Goal: Task Accomplishment & Management: Manage account settings

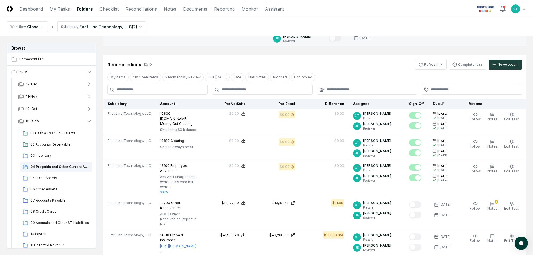
scroll to position [84, 0]
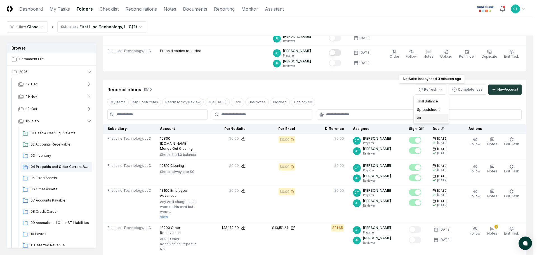
click at [421, 115] on div "All" at bounding box center [431, 118] width 33 height 8
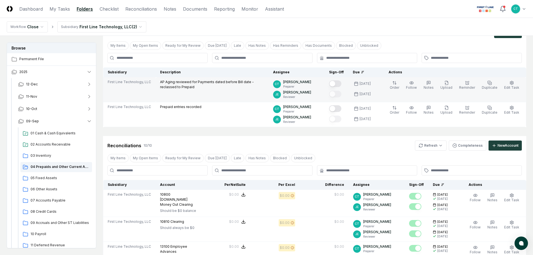
scroll to position [0, 0]
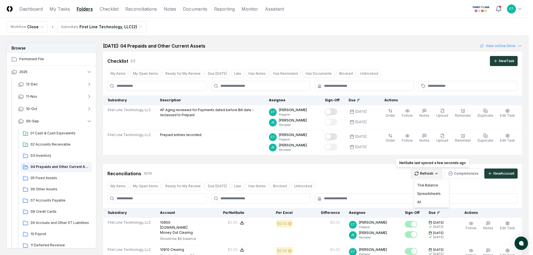
click at [420, 202] on div "All" at bounding box center [431, 202] width 33 height 8
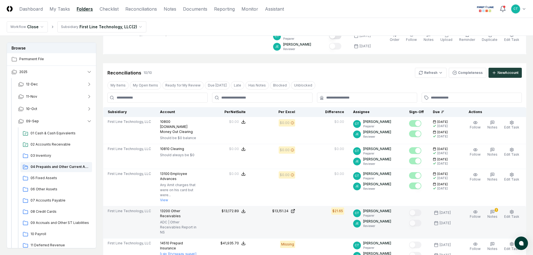
scroll to position [112, 0]
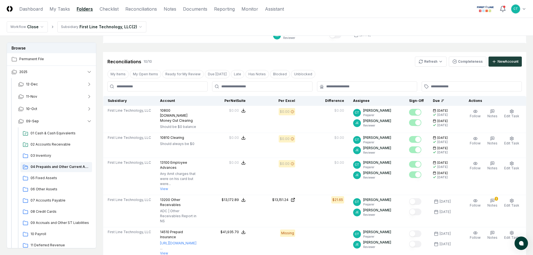
click at [342, 19] on nav "Workflow Close Subsidiary First Line Technology, LLC ( 2 )" at bounding box center [266, 27] width 533 height 18
click at [189, 27] on nav "Workflow Close Subsidiary First Line Technology, LLC ( 2 )" at bounding box center [266, 27] width 533 height 18
click at [430, 63] on html "CloseCore Dashboard My Tasks Folders Checklist Reconciliations Notes Documents …" at bounding box center [266, 240] width 533 height 704
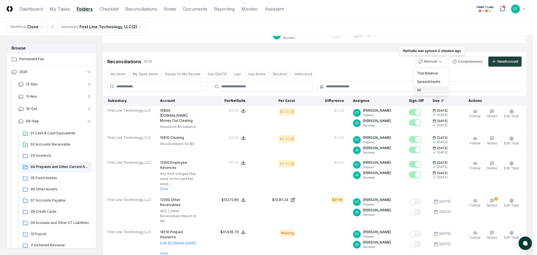
click at [421, 89] on div "All" at bounding box center [431, 90] width 33 height 8
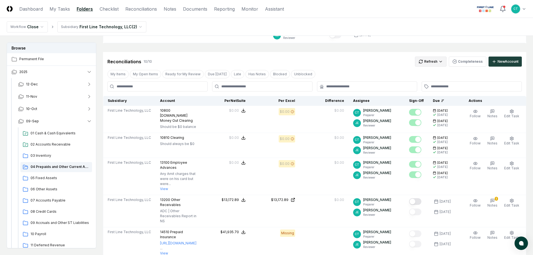
click at [430, 60] on html "CloseCore Dashboard My Tasks Folders Checklist Reconciliations Notes Documents …" at bounding box center [266, 240] width 533 height 704
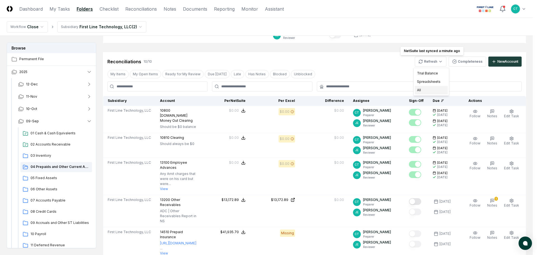
click at [426, 88] on div "All" at bounding box center [431, 90] width 33 height 8
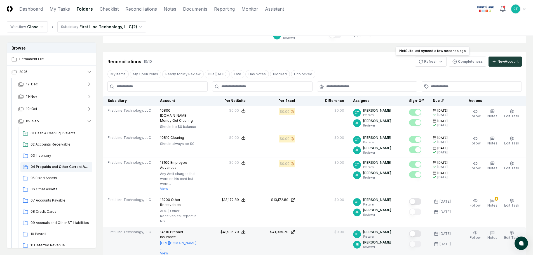
click at [420, 230] on button "Mark complete" at bounding box center [415, 233] width 12 height 7
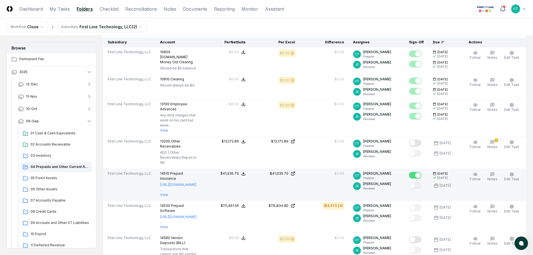
scroll to position [84, 0]
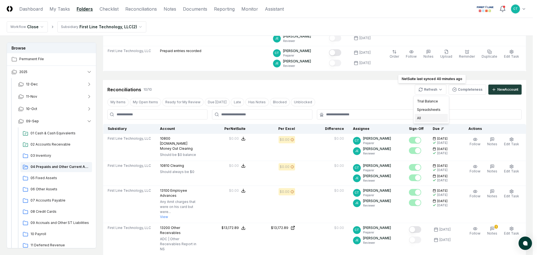
click at [421, 118] on div "All" at bounding box center [431, 118] width 33 height 8
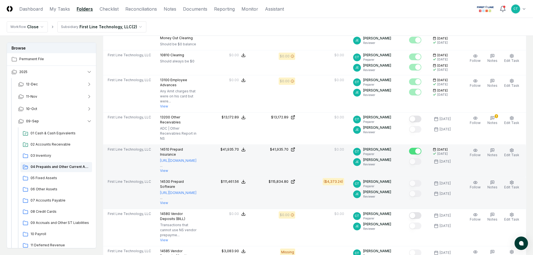
scroll to position [196, 0]
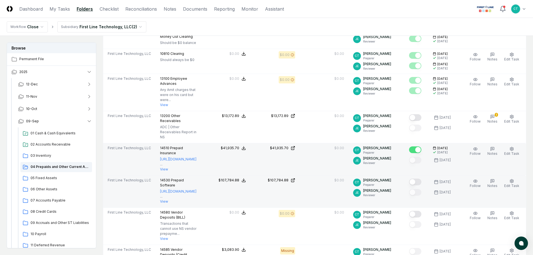
click at [420, 178] on button "Mark complete" at bounding box center [415, 181] width 12 height 7
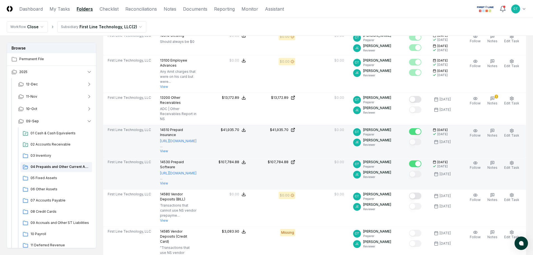
scroll to position [224, 0]
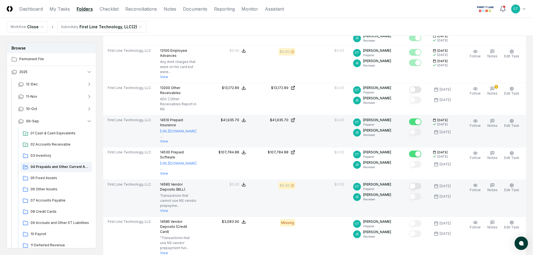
click at [419, 183] on button "Mark complete" at bounding box center [415, 186] width 12 height 7
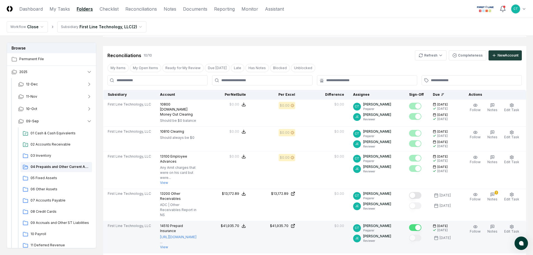
scroll to position [84, 0]
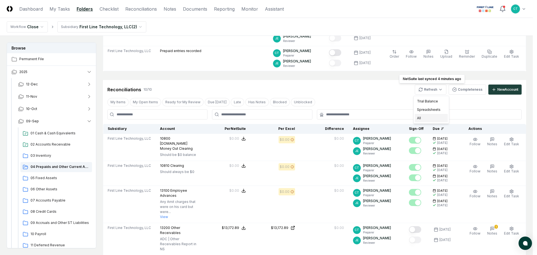
click at [419, 117] on div "All" at bounding box center [431, 118] width 33 height 8
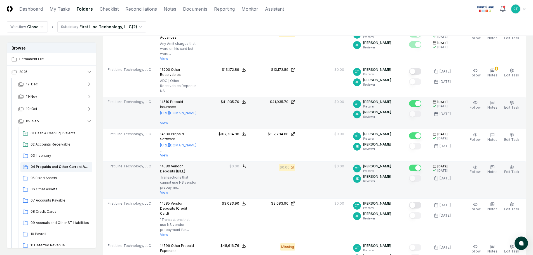
scroll to position [252, 0]
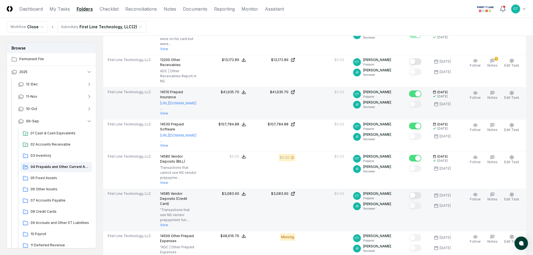
click at [419, 192] on button "Mark complete" at bounding box center [415, 195] width 12 height 7
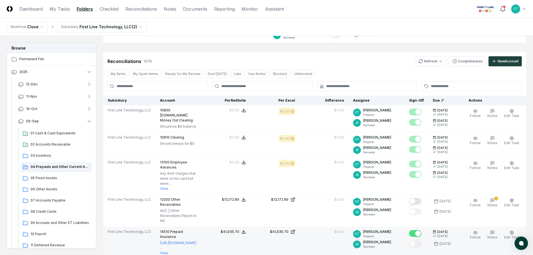
scroll to position [112, 0]
click at [429, 62] on html "CloseCore Dashboard My Tasks Folders Checklist Reconciliations Notes Documents …" at bounding box center [266, 255] width 533 height 734
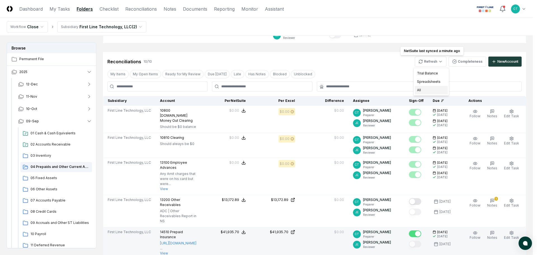
click at [423, 88] on div "All" at bounding box center [431, 90] width 33 height 8
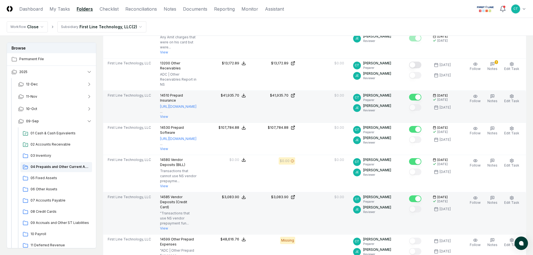
scroll to position [252, 0]
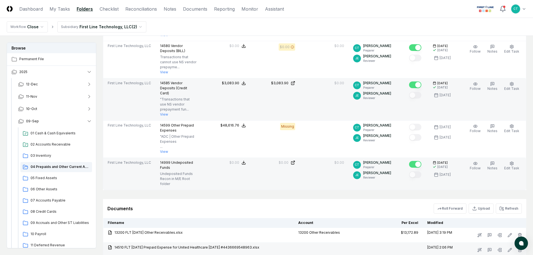
scroll to position [364, 0]
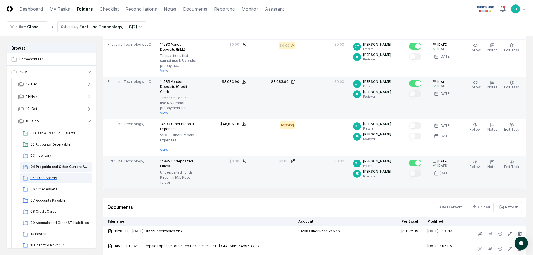
click at [48, 177] on span "05 Fixed Assets" at bounding box center [59, 177] width 59 height 5
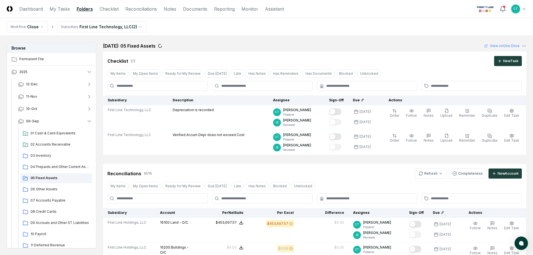
click at [358, 15] on header "CloseCore Dashboard My Tasks Folders Checklist Reconciliations Notes Documents …" at bounding box center [266, 9] width 533 height 18
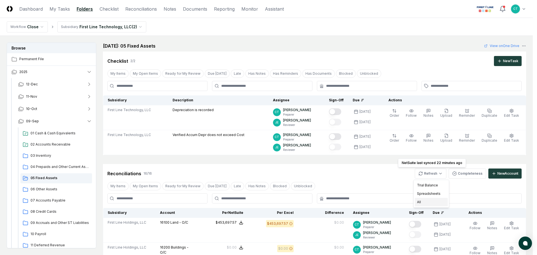
click at [427, 200] on div "All" at bounding box center [431, 202] width 33 height 8
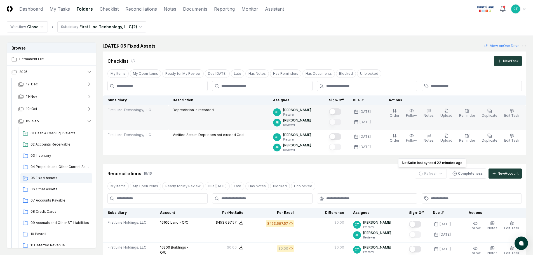
click at [341, 109] on button "Mark complete" at bounding box center [335, 111] width 12 height 7
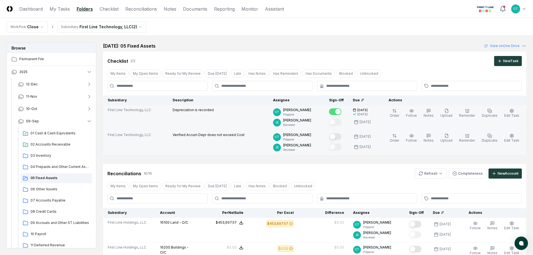
click at [341, 136] on button "Mark complete" at bounding box center [335, 136] width 12 height 7
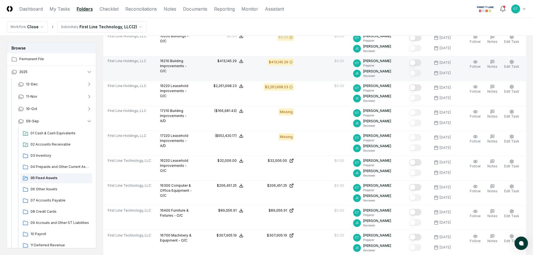
scroll to position [224, 0]
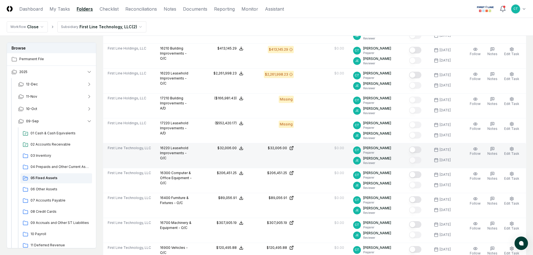
click at [419, 150] on button "Mark complete" at bounding box center [415, 149] width 12 height 7
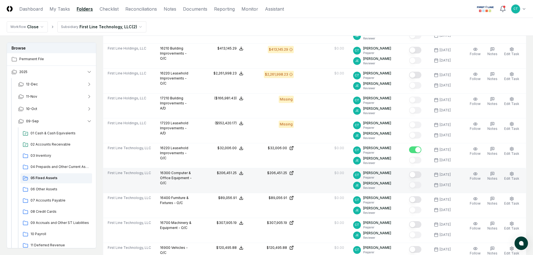
click at [419, 174] on button "Mark complete" at bounding box center [415, 174] width 12 height 7
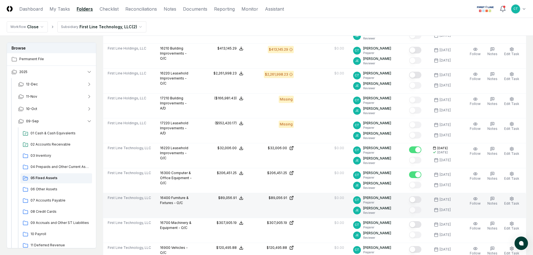
click at [421, 199] on button "Mark complete" at bounding box center [415, 199] width 12 height 7
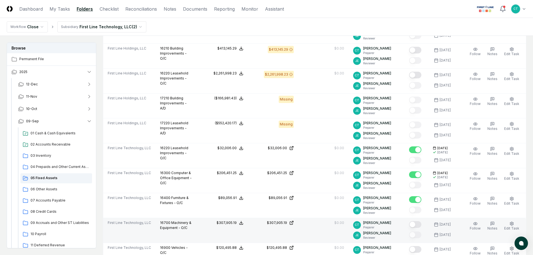
click at [420, 223] on button "Mark complete" at bounding box center [415, 224] width 12 height 7
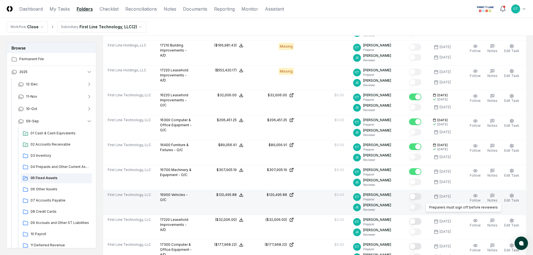
scroll to position [280, 0]
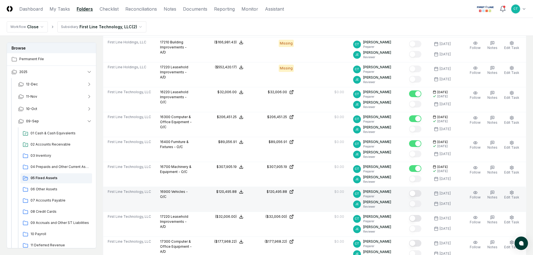
click at [421, 192] on button "Mark complete" at bounding box center [415, 193] width 12 height 7
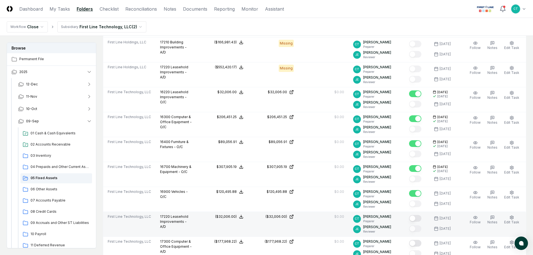
click at [421, 218] on button "Mark complete" at bounding box center [415, 218] width 12 height 7
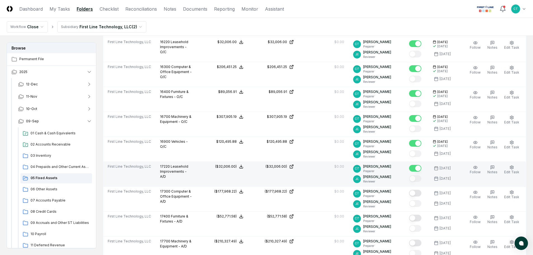
scroll to position [336, 0]
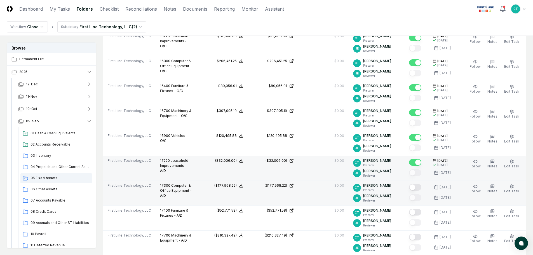
click at [419, 187] on button "Mark complete" at bounding box center [415, 187] width 12 height 7
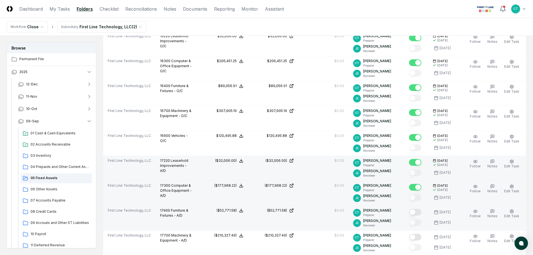
click at [420, 211] on button "Mark complete" at bounding box center [415, 212] width 12 height 7
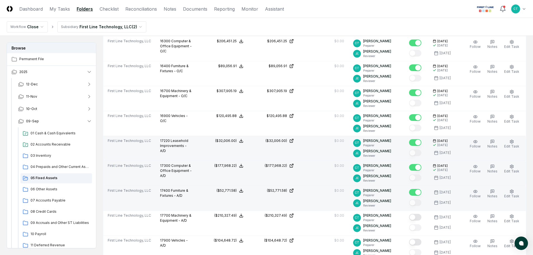
scroll to position [364, 0]
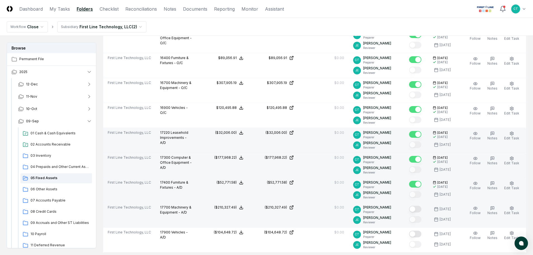
click at [420, 210] on button "Mark complete" at bounding box center [415, 209] width 12 height 7
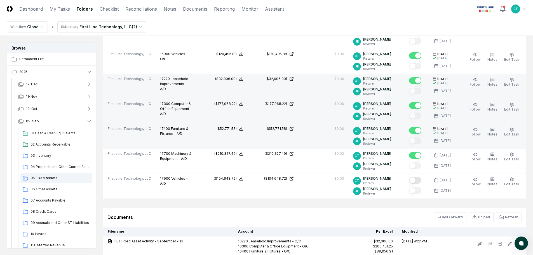
scroll to position [419, 0]
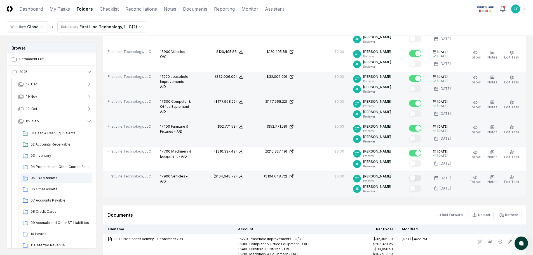
click at [419, 179] on button "Mark complete" at bounding box center [415, 177] width 12 height 7
click at [41, 188] on span "06 Other Assets" at bounding box center [59, 189] width 59 height 5
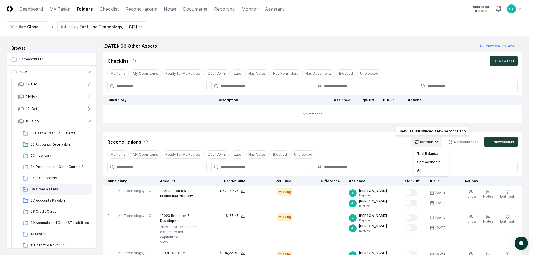
click at [424, 139] on html "CloseCore Dashboard My Tasks Folders Checklist Reconciliations Notes Documents …" at bounding box center [266, 213] width 533 height 426
click at [419, 169] on div "All" at bounding box center [431, 170] width 33 height 8
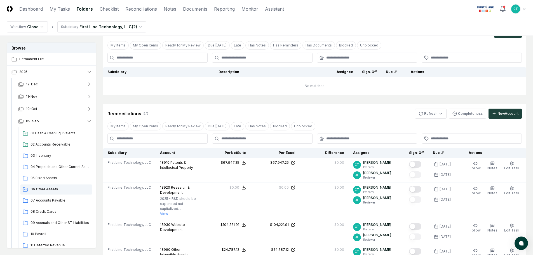
scroll to position [56, 0]
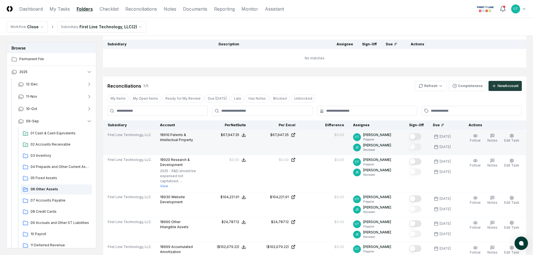
click at [419, 135] on button "Mark complete" at bounding box center [415, 136] width 12 height 7
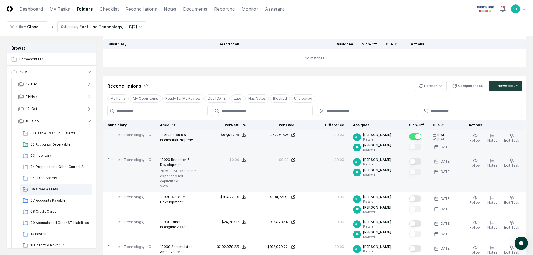
click at [420, 160] on button "Mark complete" at bounding box center [415, 161] width 12 height 7
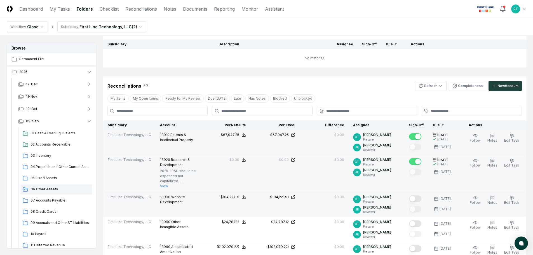
click at [421, 195] on button "Mark complete" at bounding box center [415, 198] width 12 height 7
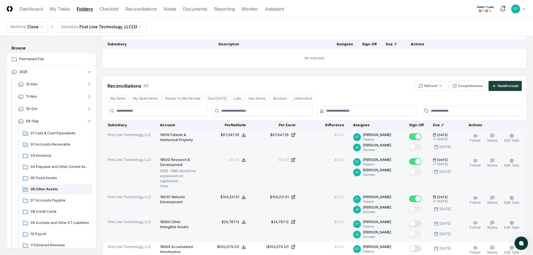
click at [421, 220] on button "Mark complete" at bounding box center [415, 223] width 12 height 7
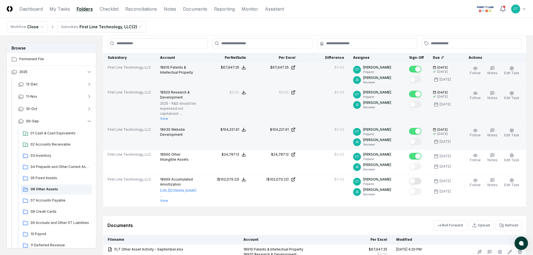
scroll to position [140, 0]
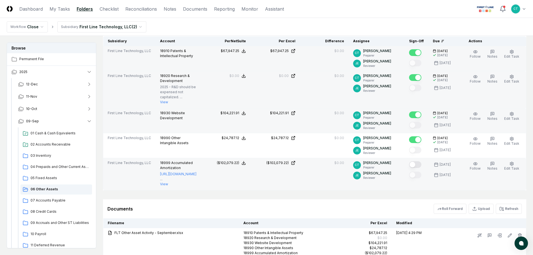
click at [420, 161] on button "Mark complete" at bounding box center [415, 164] width 12 height 7
click at [45, 198] on span "07 Accounts Payable" at bounding box center [59, 200] width 59 height 5
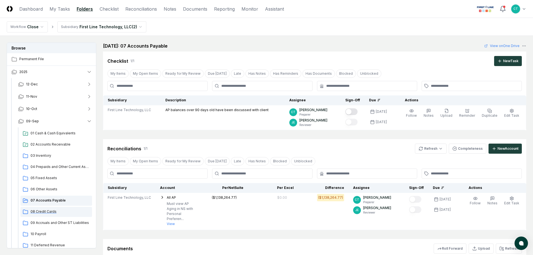
click at [49, 210] on span "08 Credit Cards" at bounding box center [59, 211] width 59 height 5
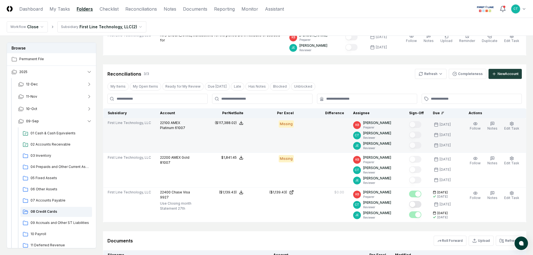
scroll to position [84, 0]
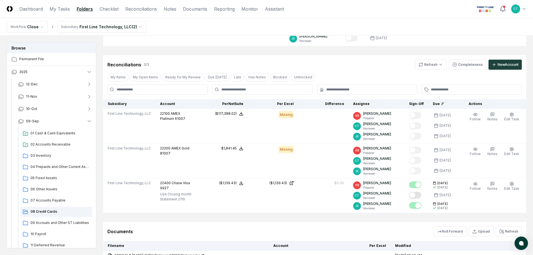
drag, startPoint x: 202, startPoint y: 19, endPoint x: 203, endPoint y: 34, distance: 15.4
click at [202, 19] on nav "Workflow Close Subsidiary First Line Technology, LLC ( 2 )" at bounding box center [266, 27] width 533 height 18
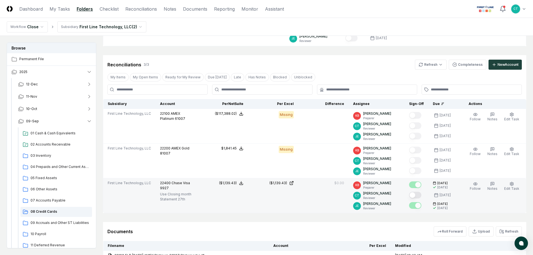
click at [420, 192] on button "Mark complete" at bounding box center [415, 195] width 12 height 7
click at [45, 220] on span "09 Accruals and Other ST Liabilities" at bounding box center [59, 222] width 59 height 5
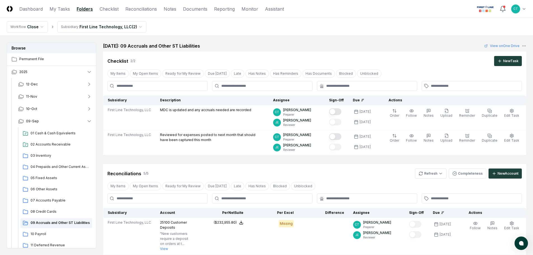
click at [307, 22] on nav "Workflow Close Subsidiary First Line Technology, LLC ( 2 )" at bounding box center [266, 27] width 533 height 18
click at [424, 172] on html "CloseCore Dashboard My Tasks Folders Checklist Reconciliations Notes Documents …" at bounding box center [266, 246] width 533 height 492
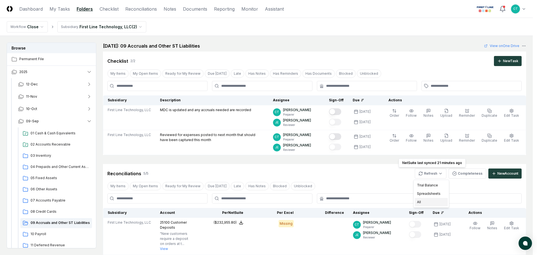
click at [423, 201] on div "All" at bounding box center [431, 202] width 33 height 8
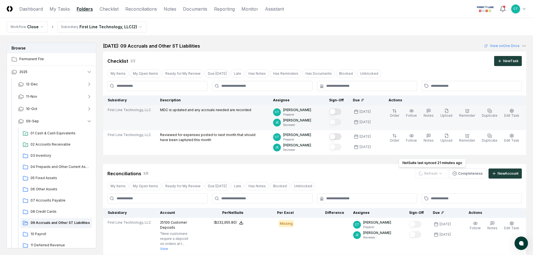
click at [341, 111] on button "Mark complete" at bounding box center [335, 111] width 12 height 7
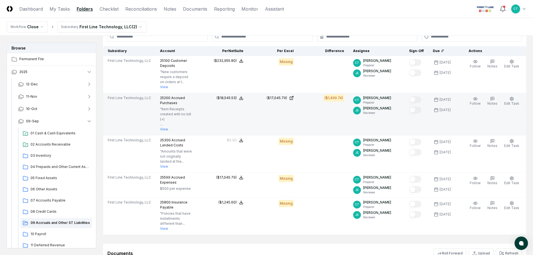
scroll to position [168, 0]
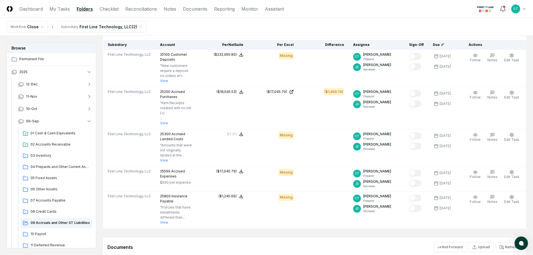
click at [382, 18] on nav "Workflow Close Subsidiary First Line Technology, LLC ( 2 )" at bounding box center [266, 27] width 533 height 18
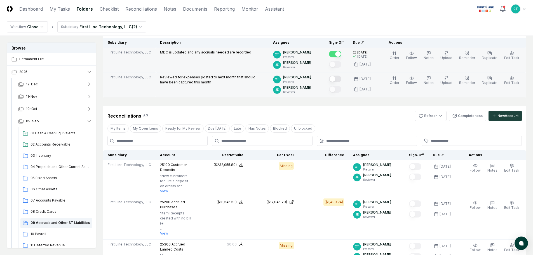
scroll to position [56, 0]
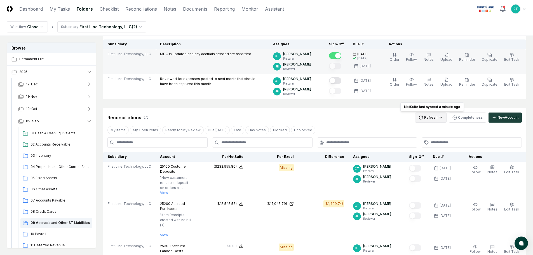
click at [432, 119] on html "CloseCore Dashboard My Tasks Folders Checklist Reconciliations Notes Documents …" at bounding box center [266, 188] width 533 height 489
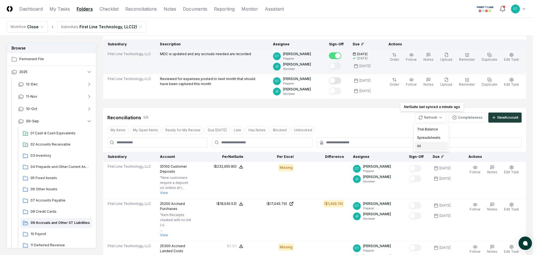
click at [427, 146] on div "All" at bounding box center [431, 146] width 33 height 8
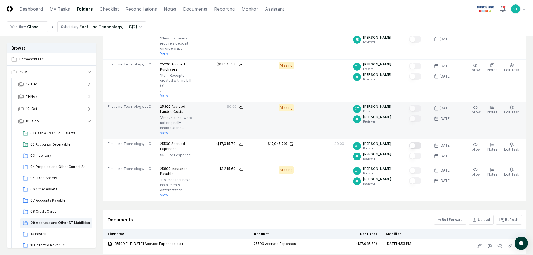
scroll to position [196, 0]
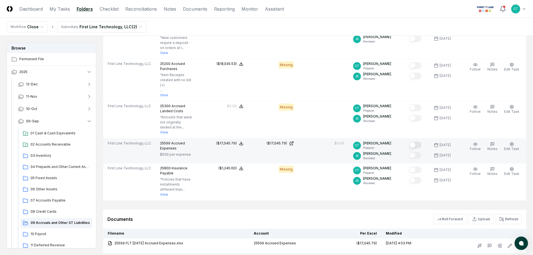
click at [421, 141] on button "Mark complete" at bounding box center [415, 144] width 12 height 7
drag, startPoint x: 223, startPoint y: 21, endPoint x: 234, endPoint y: 23, distance: 11.7
click at [223, 21] on nav "Workflow Close Subsidiary First Line Technology, LLC ( 2 )" at bounding box center [266, 27] width 533 height 18
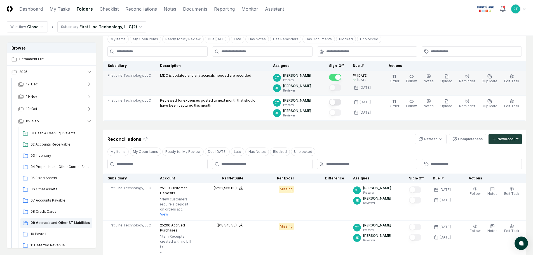
scroll to position [28, 0]
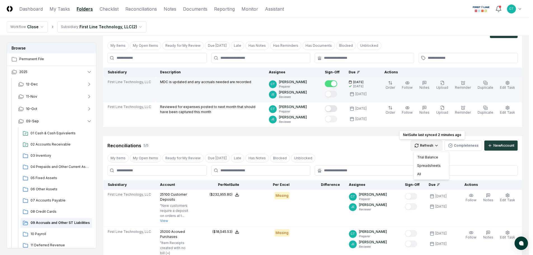
click at [435, 145] on html "CloseCore Dashboard My Tasks Folders Checklist Reconciliations Notes Documents …" at bounding box center [266, 220] width 533 height 496
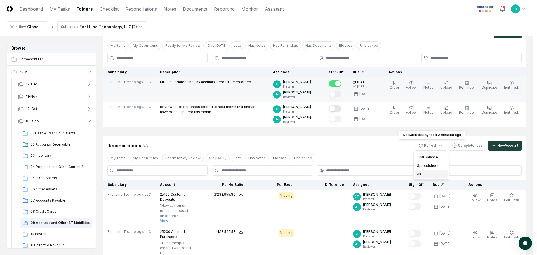
click at [426, 172] on div "All" at bounding box center [431, 174] width 33 height 8
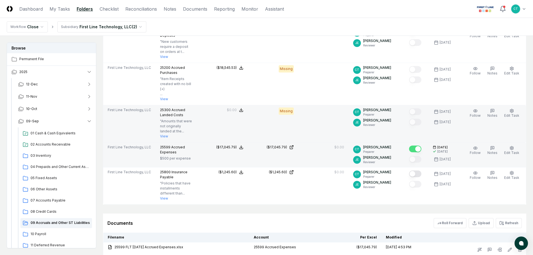
scroll to position [196, 0]
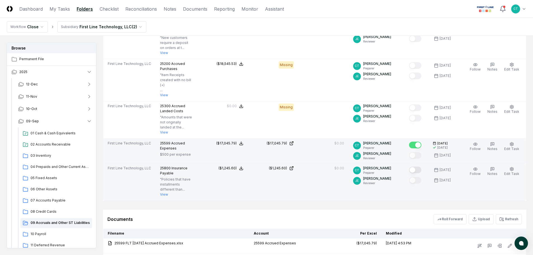
click at [419, 166] on button "Mark complete" at bounding box center [415, 169] width 12 height 7
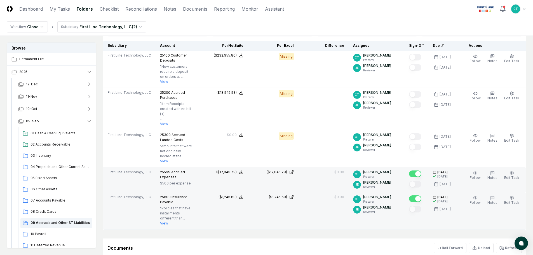
scroll to position [140, 0]
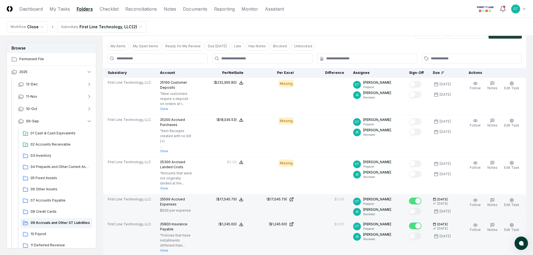
click at [328, 13] on header "CloseCore Dashboard My Tasks Folders Checklist Reconciliations Notes Documents …" at bounding box center [266, 9] width 533 height 18
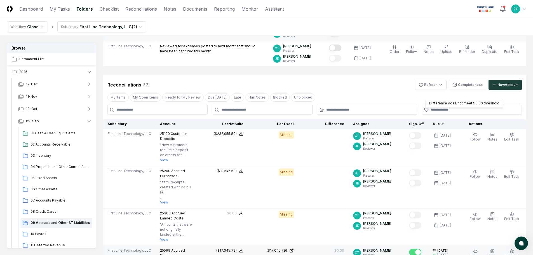
scroll to position [84, 0]
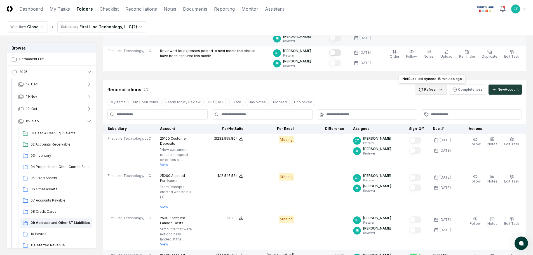
click at [426, 88] on html "CloseCore Dashboard My Tasks Folders Checklist Reconciliations Notes Documents …" at bounding box center [266, 168] width 533 height 504
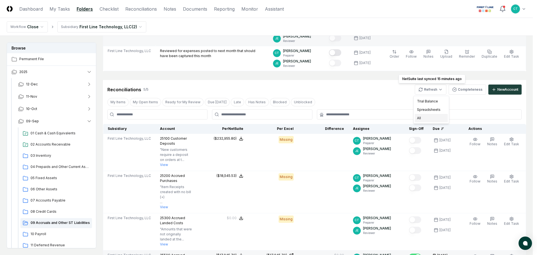
click at [423, 117] on div "All" at bounding box center [431, 118] width 33 height 8
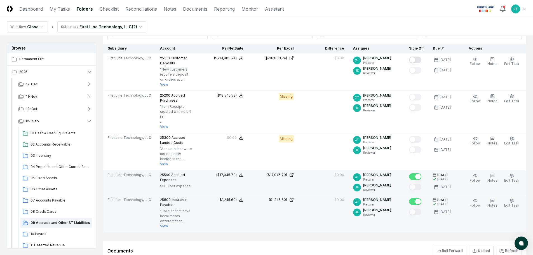
scroll to position [140, 0]
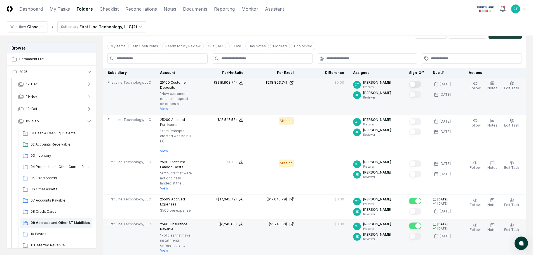
click at [419, 83] on button "Mark complete" at bounding box center [415, 84] width 12 height 7
click at [350, 25] on nav "Workflow Close Subsidiary First Line Technology, LLC ( 2 )" at bounding box center [266, 27] width 533 height 18
